Goal: Task Accomplishment & Management: Manage account settings

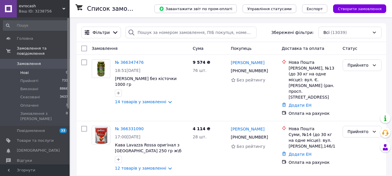
click at [26, 70] on span "Нові" at bounding box center [24, 72] width 8 height 5
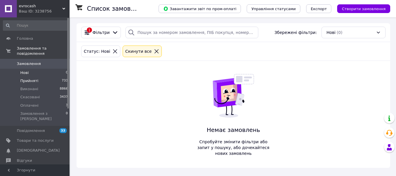
click at [27, 78] on span "Прийняті" at bounding box center [29, 80] width 18 height 5
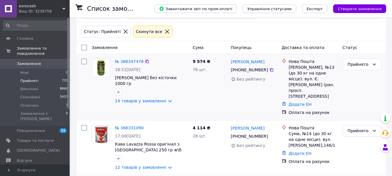
scroll to position [29, 0]
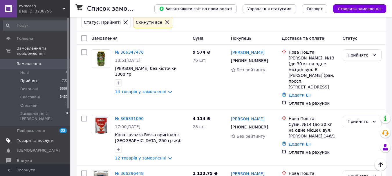
click at [29, 138] on span "Товари та послуги" at bounding box center [35, 140] width 37 height 5
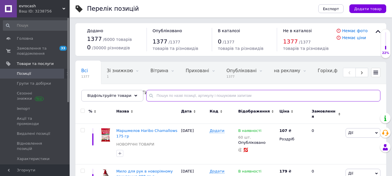
click at [185, 96] on input "text" at bounding box center [263, 96] width 234 height 12
paste input "Подарунковий набір [PERSON_NAME] Roma 920 гр"
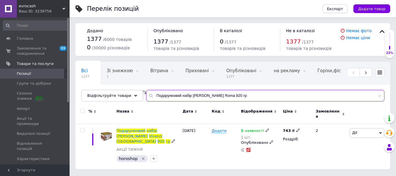
type input "Подарунковий набір [PERSON_NAME] Roma 920 гр"
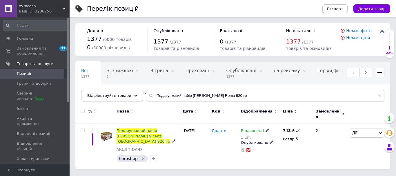
click at [356, 130] on span "Дії" at bounding box center [354, 132] width 5 height 4
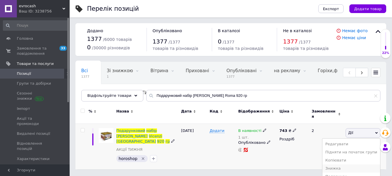
click at [354, 164] on li "Знижка" at bounding box center [351, 168] width 58 height 8
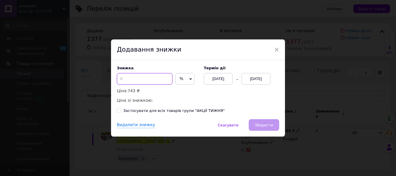
click at [169, 81] on input at bounding box center [145, 79] width 56 height 12
type input "30"
click at [258, 80] on div "12.10.2025" at bounding box center [256, 79] width 29 height 12
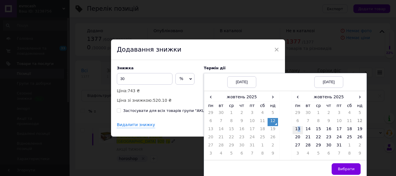
click at [298, 128] on td "13" at bounding box center [298, 130] width 10 height 8
click at [344, 166] on button "Вибрати" at bounding box center [346, 169] width 29 height 12
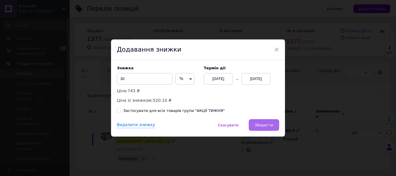
click at [258, 128] on button "Зберегти" at bounding box center [264, 125] width 30 height 12
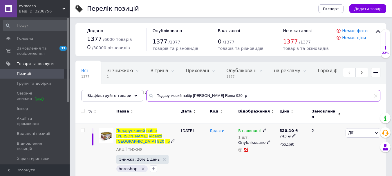
click at [249, 97] on input "Подарунковий набір [PERSON_NAME] Roma 920 гр" at bounding box center [263, 96] width 234 height 12
drag, startPoint x: 247, startPoint y: 97, endPoint x: 115, endPoint y: 94, distance: 132.0
click at [115, 94] on div "Відфільтруйте товари Подарунковий набір Matilde Vicenzi Roma 920 гр" at bounding box center [230, 96] width 299 height 12
paste input "апучино Kruger Family Stracciatella 50"
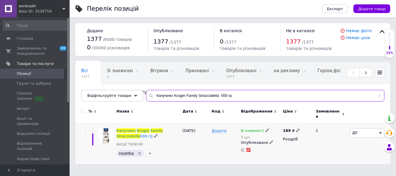
type input "Капучино Kruger Family Stracciatella 500 гр"
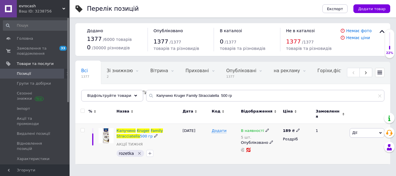
click at [353, 130] on span "Дії" at bounding box center [367, 132] width 35 height 9
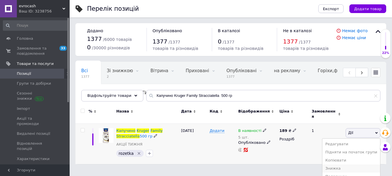
click at [349, 164] on li "Знижка" at bounding box center [351, 168] width 58 height 8
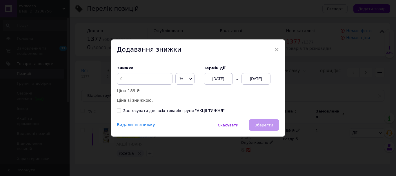
click at [151, 86] on div "Знижка % ₴ Ціна: 189 ₴ Ціна зі знижкою:" at bounding box center [157, 85] width 81 height 38
click at [150, 78] on input at bounding box center [145, 79] width 56 height 12
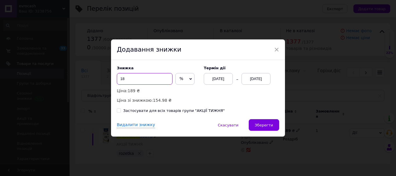
type input "18"
click at [252, 79] on div "12.10.2025" at bounding box center [256, 79] width 29 height 12
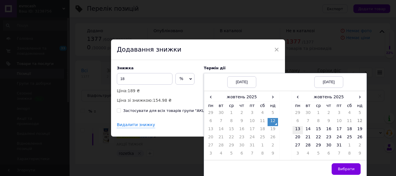
click at [300, 130] on td "13" at bounding box center [298, 130] width 10 height 8
click at [340, 168] on span "Вибрати" at bounding box center [346, 169] width 17 height 4
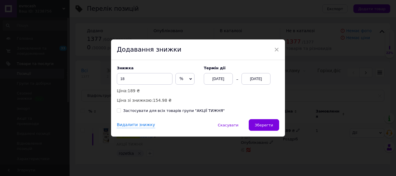
click at [270, 123] on button "Зберегти" at bounding box center [264, 125] width 30 height 12
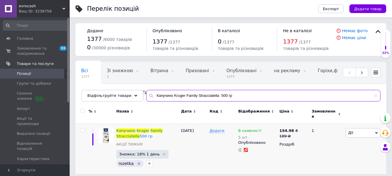
drag, startPoint x: 247, startPoint y: 94, endPoint x: 96, endPoint y: 81, distance: 151.0
click at [97, 81] on div "Всі 1377 Зі знижкою 2 Видалити Редагувати Вітрина 0 Видалити Редагувати Прихова…" at bounding box center [230, 82] width 311 height 40
paste input "іно Krüger Family Schoko шоколад"
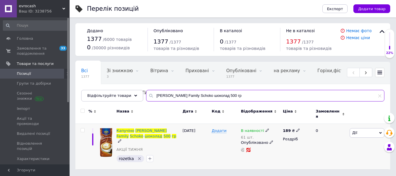
type input "Капучіно Krüger Family Schoko шоколад 500 гр"
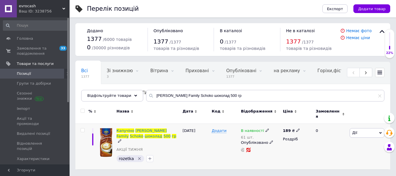
click at [375, 132] on span "Дії" at bounding box center [367, 132] width 35 height 9
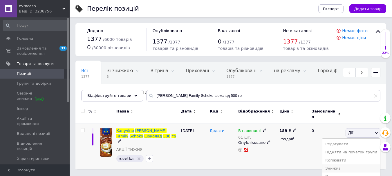
click at [344, 164] on li "Знижка" at bounding box center [351, 168] width 58 height 8
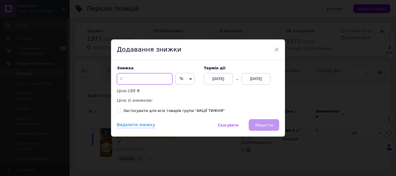
click at [140, 74] on input at bounding box center [145, 79] width 56 height 12
type input "18"
click at [250, 79] on div "12.10.2025" at bounding box center [256, 79] width 29 height 12
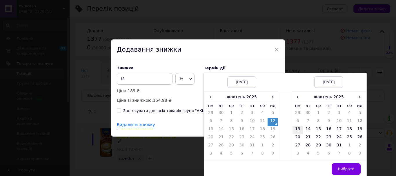
click at [297, 131] on td "13" at bounding box center [298, 130] width 10 height 8
click at [340, 168] on span "Вибрати" at bounding box center [346, 169] width 17 height 4
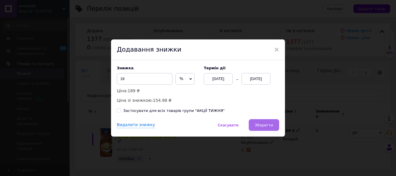
click at [262, 127] on span "Зберегти" at bounding box center [264, 125] width 18 height 4
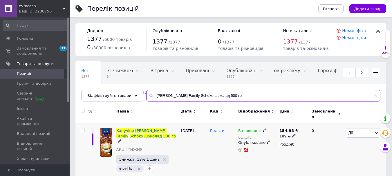
drag, startPoint x: 261, startPoint y: 95, endPoint x: 75, endPoint y: 87, distance: 186.4
click at [76, 88] on div "Всі 1377 Зі знижкою 3 Видалити Редагувати Вітрина 0 Видалити Редагувати Прихова…" at bounding box center [230, 82] width 311 height 40
paste input "укерки Smarties Mini 187"
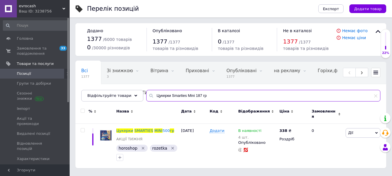
type input "Цукерки Smarties Mini 187 гр"
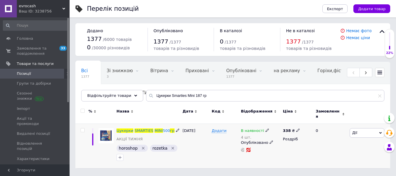
click at [363, 133] on span "Дії" at bounding box center [367, 132] width 35 height 9
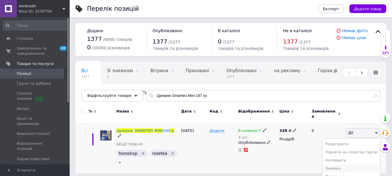
click at [344, 164] on li "Знижка" at bounding box center [351, 168] width 58 height 8
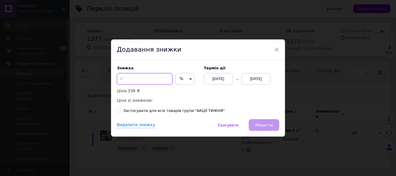
click at [162, 80] on input at bounding box center [145, 79] width 56 height 12
type input "30"
click at [256, 81] on div "12.10.2025" at bounding box center [256, 79] width 29 height 12
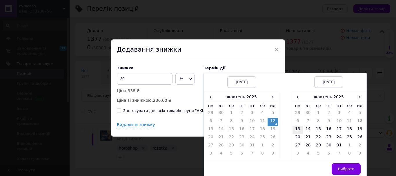
click at [299, 130] on td "13" at bounding box center [298, 130] width 10 height 8
click at [341, 167] on span "Вибрати" at bounding box center [346, 169] width 17 height 4
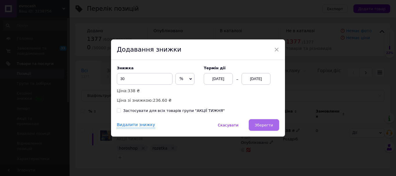
click at [253, 124] on button "Зберегти" at bounding box center [264, 125] width 30 height 12
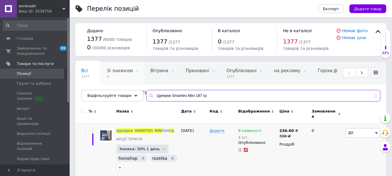
drag, startPoint x: 222, startPoint y: 95, endPoint x: 106, endPoint y: 82, distance: 116.7
click at [108, 82] on div "Всі 1377 Зі знижкою 3 Видалити Редагувати Вітрина 0 Видалити Редагувати Прихова…" at bounding box center [230, 82] width 311 height 40
paste input "ава мелена Dallmayr Prodomo Spezialveredelt 500"
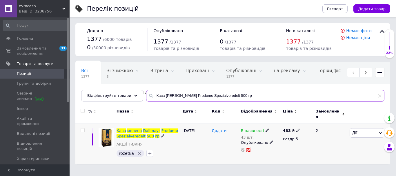
type input "Кава мелена Dallmayr Prodomo Spezialveredelt 500 гр"
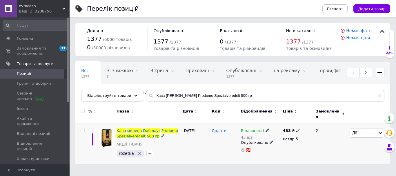
click at [365, 132] on span "Дії" at bounding box center [367, 132] width 35 height 9
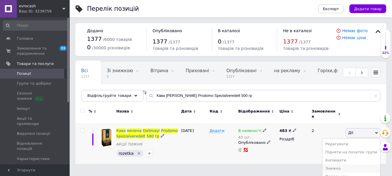
click at [342, 165] on li "Знижка" at bounding box center [351, 168] width 58 height 8
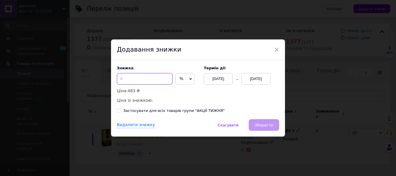
click at [147, 80] on input at bounding box center [145, 79] width 56 height 12
type input "15"
click at [245, 80] on div "12.10.2025" at bounding box center [256, 79] width 29 height 12
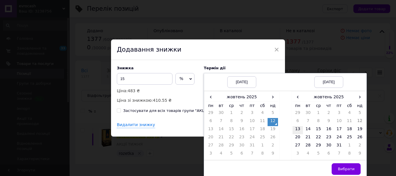
click at [299, 129] on td "13" at bounding box center [298, 130] width 10 height 8
click at [342, 168] on span "Вибрати" at bounding box center [346, 169] width 17 height 4
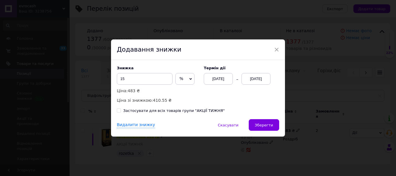
click at [264, 124] on span "Зберегти" at bounding box center [264, 125] width 18 height 4
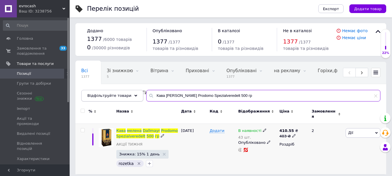
drag, startPoint x: 262, startPoint y: 95, endPoint x: 127, endPoint y: 90, distance: 134.6
click at [127, 90] on div "Відфільтруйте товари Кава мелена Dallmayr Prodomo Spezialveredelt 500 гр" at bounding box center [230, 96] width 299 height 12
paste input "лія оливкова Monini Classico 1 л"
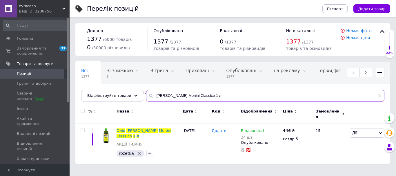
type input "[PERSON_NAME] Monini Classico 1 л"
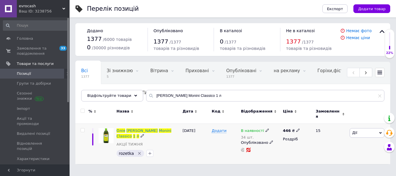
click at [367, 131] on span "Дії" at bounding box center [367, 132] width 35 height 9
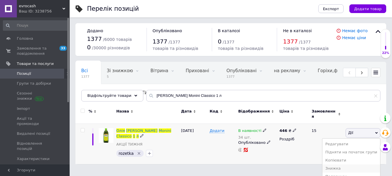
click at [347, 164] on li "Знижка" at bounding box center [351, 168] width 58 height 8
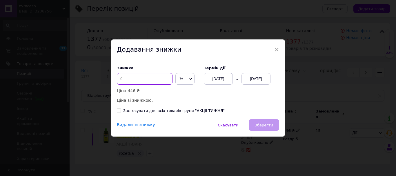
click at [166, 79] on input at bounding box center [145, 79] width 56 height 12
type input "15"
click at [254, 82] on div "12.10.2025" at bounding box center [256, 79] width 29 height 12
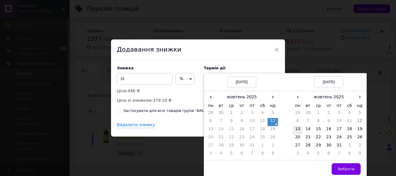
click at [298, 130] on td "13" at bounding box center [298, 130] width 10 height 8
click at [345, 168] on span "Вибрати" at bounding box center [346, 169] width 17 height 4
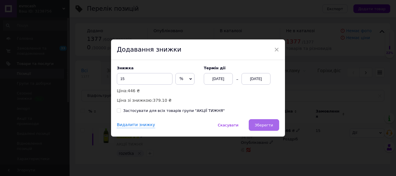
click at [270, 130] on button "Зберегти" at bounding box center [264, 125] width 30 height 12
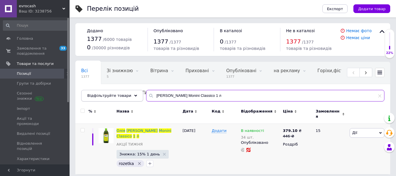
drag, startPoint x: 232, startPoint y: 98, endPoint x: 124, endPoint y: 91, distance: 108.7
click at [133, 94] on div "Відфільтруйте товари Олія оливкова Monini Classico 1 л" at bounding box center [232, 96] width 303 height 12
paste input "асіб від нальоту та накипу Viakal Fresco Profumo 800 м"
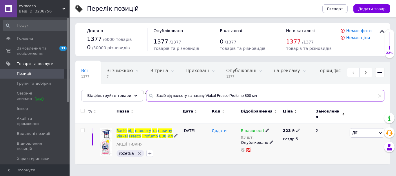
type input "Засіб від нальоту та накипу Viakal Fresco Profumo 800 мл"
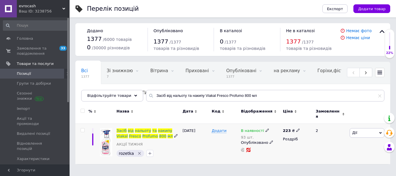
click at [356, 130] on span "Дії" at bounding box center [354, 132] width 5 height 4
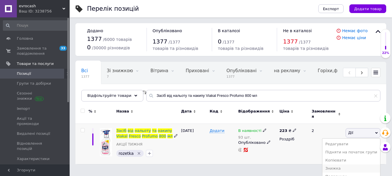
click at [340, 165] on li "Знижка" at bounding box center [351, 168] width 58 height 8
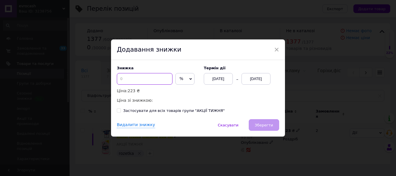
click at [151, 81] on input at bounding box center [145, 79] width 56 height 12
type input "18"
click at [246, 78] on div "12.10.2025" at bounding box center [256, 79] width 29 height 12
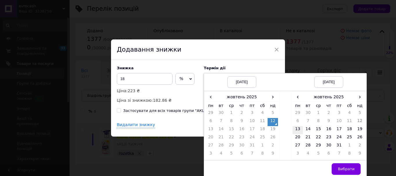
click at [293, 128] on td "13" at bounding box center [298, 130] width 10 height 8
click at [347, 168] on span "Вибрати" at bounding box center [346, 169] width 17 height 4
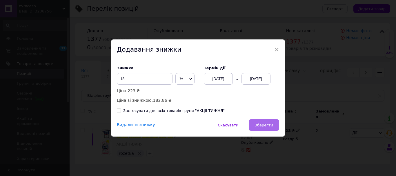
click at [272, 122] on button "Зберегти" at bounding box center [264, 125] width 30 height 12
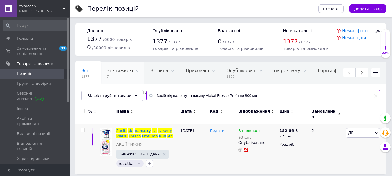
drag, startPoint x: 266, startPoint y: 101, endPoint x: 113, endPoint y: 82, distance: 154.0
click at [119, 86] on div "Всі 1377 Зі знижкою 7 Видалити Редагувати Вітрина 0 Видалити Редагувати Прихова…" at bounding box center [230, 82] width 311 height 40
paste input "ечиво Milka Sensations Choco 156 гр чорне"
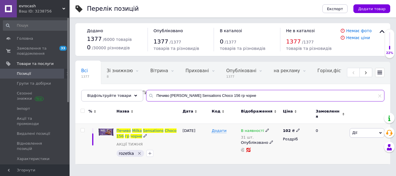
type input "Печиво Milka Sensations Choco 156 гр чорне"
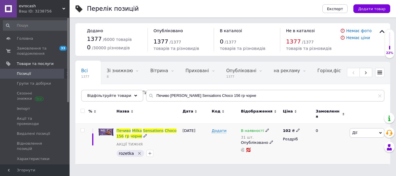
click at [361, 130] on span "Дії" at bounding box center [367, 132] width 35 height 9
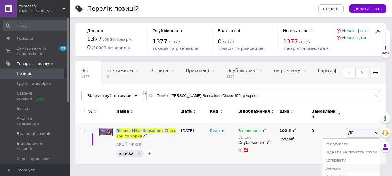
click at [347, 164] on li "Знижка" at bounding box center [351, 168] width 58 height 8
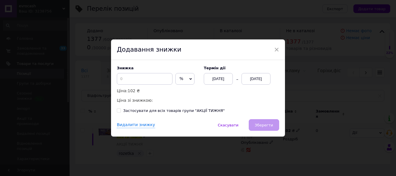
drag, startPoint x: 171, startPoint y: 79, endPoint x: 165, endPoint y: 79, distance: 5.5
click at [165, 79] on div "Знижка % ₴ Ціна: 102 ₴ Ціна зі знижкою:" at bounding box center [157, 85] width 81 height 38
click at [162, 79] on input at bounding box center [145, 79] width 56 height 12
drag, startPoint x: 168, startPoint y: 79, endPoint x: 57, endPoint y: 76, distance: 110.8
click at [59, 77] on div "× Додавання знижки Знижка % ₴ Ціна: 102 ₴ Ціна зі знижкою: Термін дії 12.10.202…" at bounding box center [198, 88] width 396 height 176
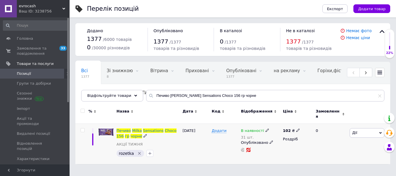
click at [373, 131] on span "Дії" at bounding box center [367, 132] width 35 height 9
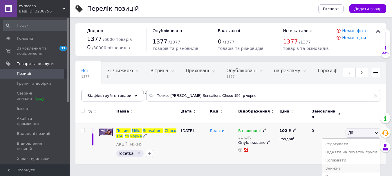
click at [342, 167] on li "Знижка" at bounding box center [351, 168] width 58 height 8
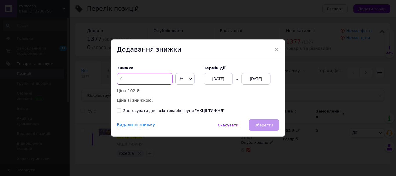
click at [146, 79] on input at bounding box center [145, 79] width 56 height 12
type input "18"
click at [257, 77] on div "12.10.2025" at bounding box center [256, 79] width 29 height 12
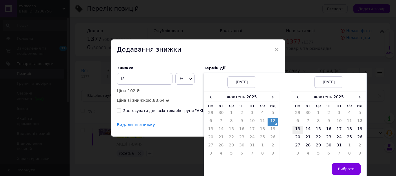
click at [297, 130] on td "13" at bounding box center [298, 130] width 10 height 8
drag, startPoint x: 340, startPoint y: 172, endPoint x: 319, endPoint y: 159, distance: 24.7
click at [340, 171] on button "Вибрати" at bounding box center [346, 169] width 29 height 12
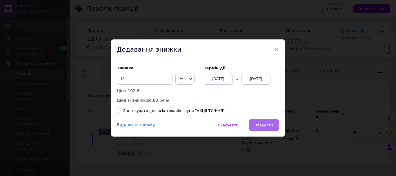
click at [264, 124] on span "Зберегти" at bounding box center [264, 125] width 18 height 4
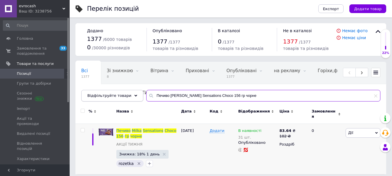
drag, startPoint x: 200, startPoint y: 98, endPoint x: 123, endPoint y: 92, distance: 78.0
click at [124, 92] on div "Відфільтруйте товари Печиво Milka Sensations Choco 156 гр чорне" at bounding box center [230, 96] width 299 height 12
paste input "дарунковий набір косметики Body Care Collection бежевий великий"
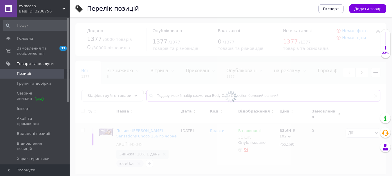
type input "Подарунковий набір косметики Body Care Collection бежевий великий"
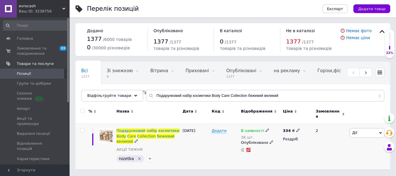
click at [366, 133] on span "Дії" at bounding box center [367, 132] width 35 height 9
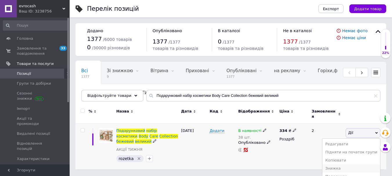
click at [357, 164] on li "Знижка" at bounding box center [351, 168] width 58 height 8
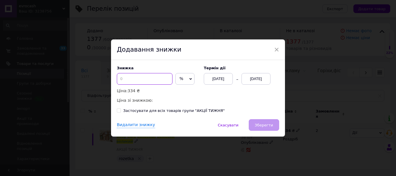
click at [160, 81] on input at bounding box center [145, 79] width 56 height 12
type input "15"
click at [252, 81] on div "12.10.2025" at bounding box center [256, 79] width 29 height 12
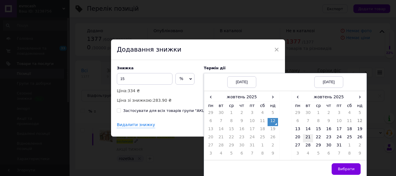
drag, startPoint x: 297, startPoint y: 128, endPoint x: 309, endPoint y: 139, distance: 16.6
click at [297, 128] on td "13" at bounding box center [298, 130] width 10 height 8
drag, startPoint x: 342, startPoint y: 170, endPoint x: 288, endPoint y: 134, distance: 65.4
click at [342, 169] on span "Вибрати" at bounding box center [346, 169] width 17 height 4
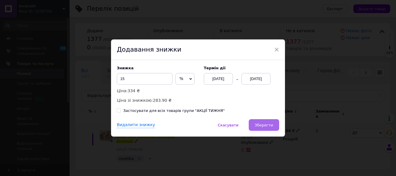
click at [276, 126] on button "Зберегти" at bounding box center [264, 125] width 30 height 12
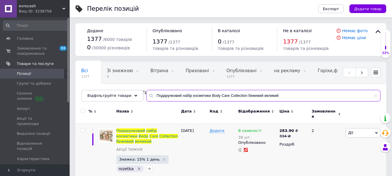
drag, startPoint x: 302, startPoint y: 94, endPoint x: 52, endPoint y: 78, distance: 250.8
click at [52, 78] on div "evrocash Ваш ID: 3238756 Сайт evrocash Кабінет покупця Перевірити стан системи …" at bounding box center [196, 92] width 392 height 185
paste input "афельні трубочки-рурки Bonitki 280 гр в асортименті"
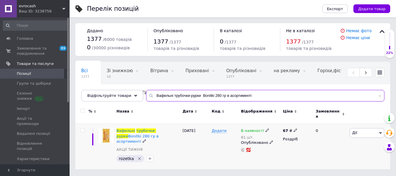
type input "Вафельні трубочки-рурки Bonitki 280 гр в асортименті"
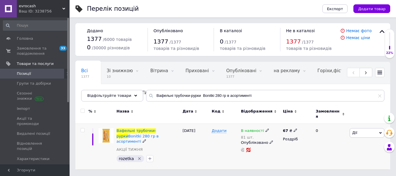
click at [360, 131] on span "Дії" at bounding box center [367, 132] width 35 height 9
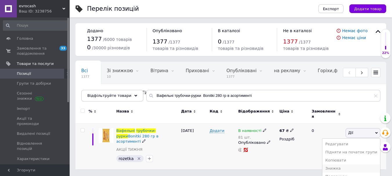
click at [343, 167] on li "Знижка" at bounding box center [351, 168] width 58 height 8
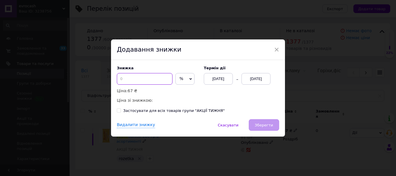
click at [153, 79] on input at bounding box center [145, 79] width 56 height 12
type input "18"
click at [260, 81] on div "12.10.2025" at bounding box center [256, 79] width 29 height 12
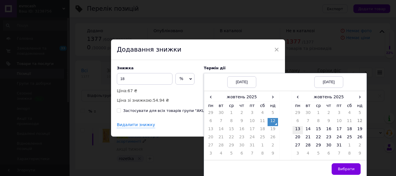
click at [300, 130] on td "13" at bounding box center [298, 130] width 10 height 8
click at [341, 169] on span "Вибрати" at bounding box center [346, 169] width 17 height 4
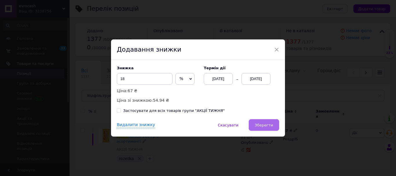
click at [271, 126] on span "Зберегти" at bounding box center [264, 125] width 18 height 4
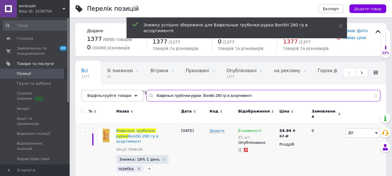
drag, startPoint x: 259, startPoint y: 95, endPoint x: 131, endPoint y: 87, distance: 127.8
click at [131, 87] on div "Всі 1377 Зі знижкою 10 Видалити Редагувати Вітрина 0 Видалити Редагувати Прихов…" at bounding box center [230, 82] width 311 height 40
paste input "овбаса сиров'ялена з фісташками Casaponsa Pistachon ~200 гр"
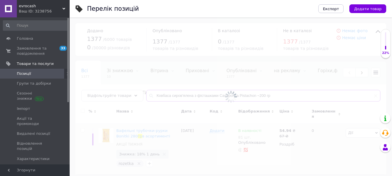
type input "Ковбаса сиров'ялена з фісташками Casaponsa Pistachon ~200 гр"
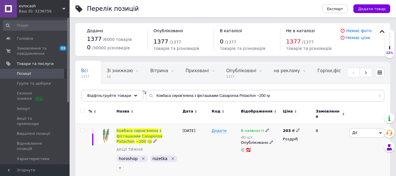
click at [367, 129] on span "Дії" at bounding box center [367, 132] width 35 height 9
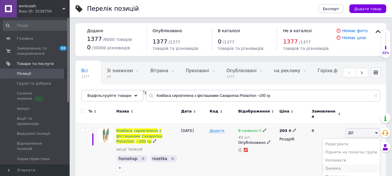
click at [348, 164] on li "Знижка" at bounding box center [351, 168] width 58 height 8
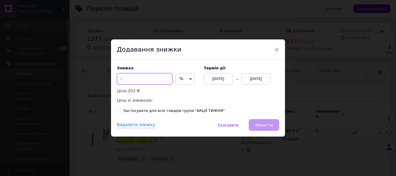
click at [158, 79] on input at bounding box center [145, 79] width 56 height 12
type input "16"
click at [249, 80] on div "12.10.2025" at bounding box center [256, 79] width 29 height 12
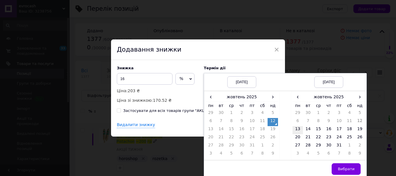
click at [300, 131] on td "13" at bounding box center [298, 130] width 10 height 8
click at [345, 171] on span "Вибрати" at bounding box center [346, 169] width 17 height 4
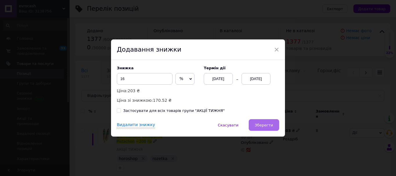
click at [264, 129] on button "Зберегти" at bounding box center [264, 125] width 30 height 12
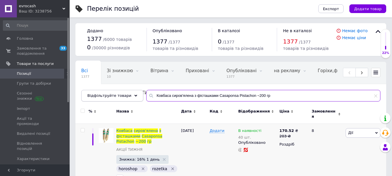
drag, startPoint x: 296, startPoint y: 93, endPoint x: 121, endPoint y: 97, distance: 175.8
click at [121, 97] on div "Відфільтруйте товари Ковбаса сиров'ялена з фісташками Casaponsa Pistachon ~200 …" at bounding box center [230, 96] width 299 height 12
paste input "ливки BayMar фаршировані анчоусами 300 гр ж/б"
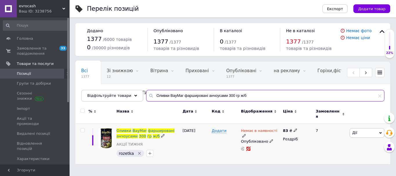
type input "Оливки BayMar фаршировані анчоусами 300 гр ж/б"
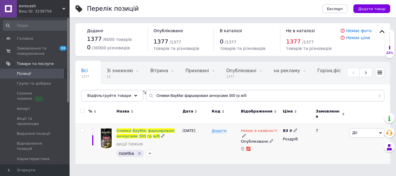
click at [84, 128] on input "checkbox" at bounding box center [83, 130] width 4 height 4
checkbox input "true"
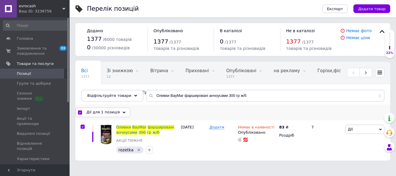
click at [95, 114] on span "Дії для 1 позиція" at bounding box center [102, 112] width 33 height 5
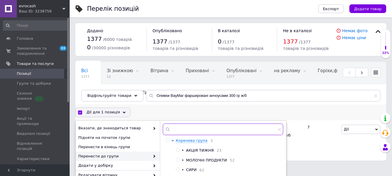
click at [185, 129] on input "text" at bounding box center [223, 130] width 120 height 12
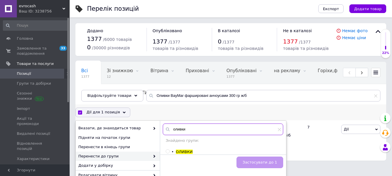
type input "оливки"
click at [169, 151] on input "radio" at bounding box center [168, 152] width 4 height 4
radio input "true"
click at [269, 167] on button "Застосувати до 1" at bounding box center [259, 163] width 47 height 12
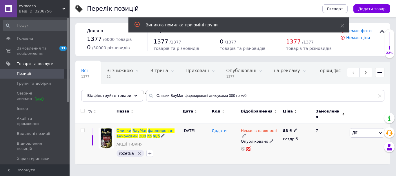
click at [82, 128] on input "checkbox" at bounding box center [83, 130] width 4 height 4
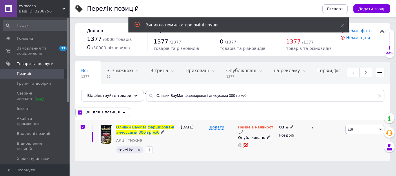
click at [362, 129] on span "Дії" at bounding box center [364, 129] width 39 height 9
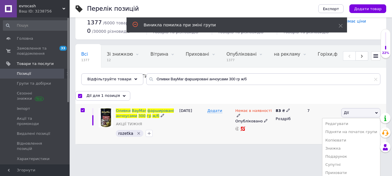
scroll to position [44, 0]
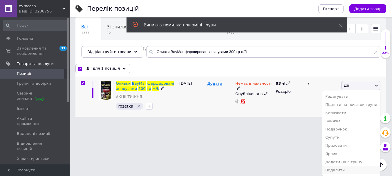
click at [346, 169] on li "Видалити" at bounding box center [351, 170] width 58 height 8
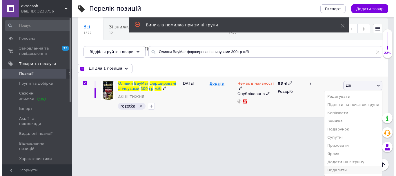
scroll to position [0, 0]
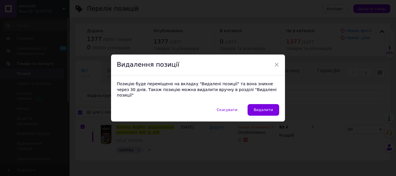
click at [267, 110] on button "Видалити" at bounding box center [264, 110] width 32 height 12
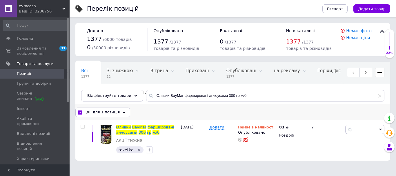
checkbox input "false"
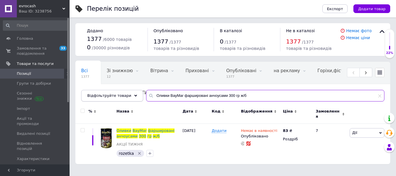
drag, startPoint x: 251, startPoint y: 96, endPoint x: 95, endPoint y: 91, distance: 155.8
click at [95, 91] on div "Відфільтруйте товари Оливки BayMar фаршировані анчоусами 300 гр ж/б" at bounding box center [232, 96] width 303 height 12
paste input "ава в зернах Dallmayr Brasil 1 кг"
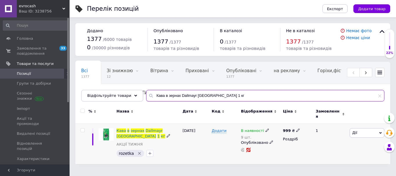
type input "Кава в зернах Dallmayr [GEOGRAPHIC_DATA] 1 кг"
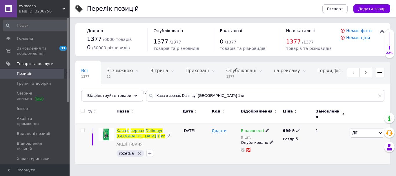
click at [355, 131] on span "Дії" at bounding box center [354, 132] width 5 height 4
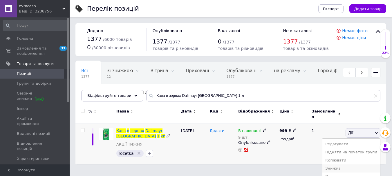
click at [347, 164] on li "Знижка" at bounding box center [351, 168] width 58 height 8
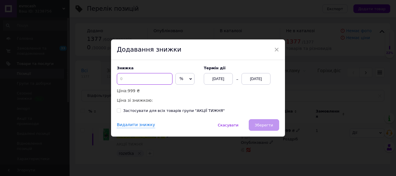
click at [153, 82] on input at bounding box center [145, 79] width 56 height 12
type input "15"
click at [247, 78] on div "12.10.2025" at bounding box center [256, 79] width 29 height 12
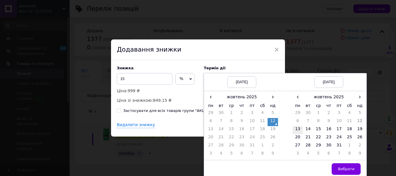
click at [300, 132] on td "13" at bounding box center [298, 130] width 10 height 8
click at [350, 166] on button "Вибрати" at bounding box center [346, 169] width 29 height 12
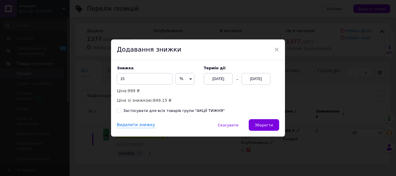
click at [271, 128] on button "Зберегти" at bounding box center [264, 125] width 30 height 12
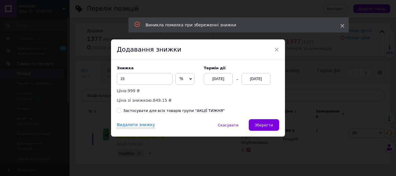
click at [343, 24] on icon at bounding box center [342, 26] width 4 height 4
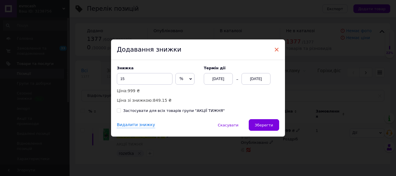
click at [277, 49] on span "×" at bounding box center [276, 50] width 5 height 10
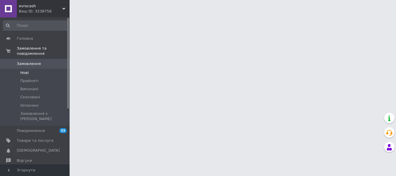
click at [29, 69] on li "Нові" at bounding box center [35, 73] width 71 height 8
